Goal: Task Accomplishment & Management: Manage account settings

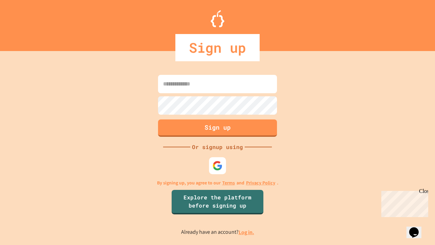
click at [247, 232] on link "Log in." at bounding box center [246, 231] width 16 height 7
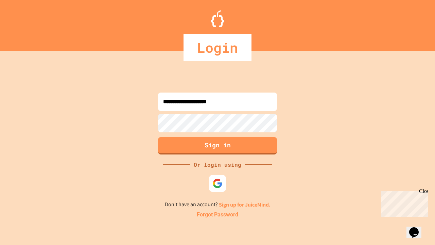
type input "**********"
